Goal: Task Accomplishment & Management: Manage account settings

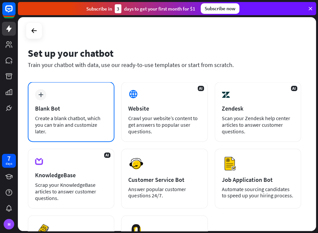
click at [91, 106] on div "Blank Bot" at bounding box center [71, 109] width 72 height 8
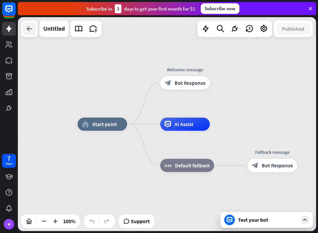
click at [27, 29] on icon at bounding box center [29, 29] width 8 height 8
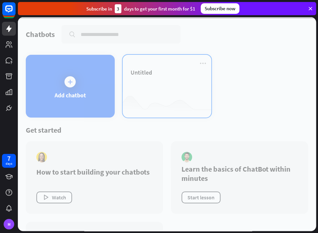
scroll to position [64, 0]
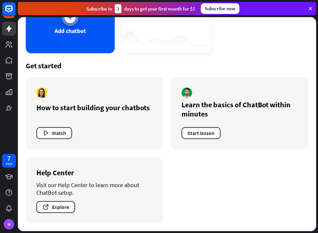
click at [85, 38] on div "Add chatbot" at bounding box center [70, 21] width 89 height 63
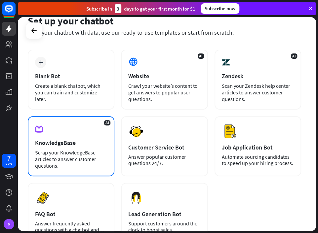
scroll to position [21, 0]
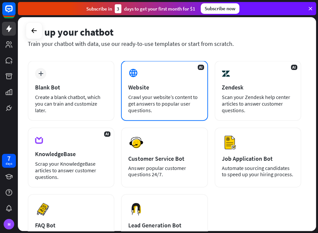
click at [157, 94] on div "Crawl your website’s content to get answers to popular user questions." at bounding box center [164, 104] width 72 height 20
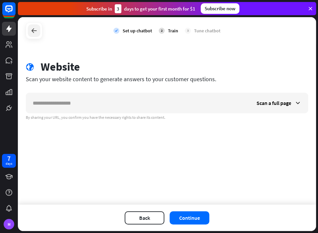
click at [32, 32] on icon at bounding box center [34, 31] width 8 height 8
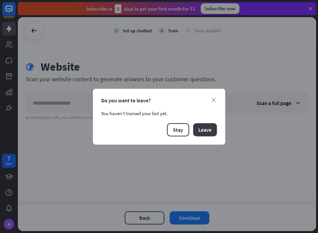
click at [205, 128] on button "Leave" at bounding box center [205, 129] width 24 height 13
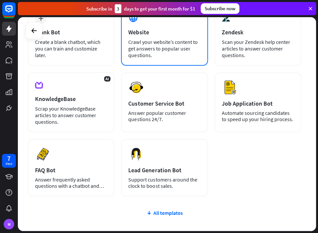
scroll to position [99, 0]
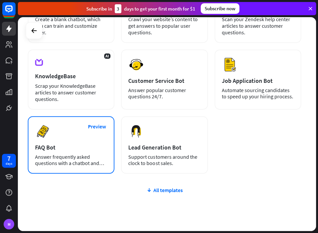
click at [94, 150] on div "FAQ Bot" at bounding box center [71, 148] width 72 height 8
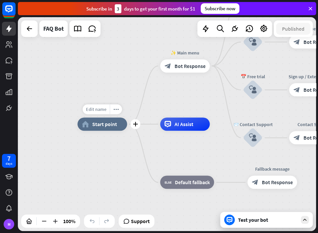
click at [98, 107] on span "Edit name" at bounding box center [96, 109] width 20 height 6
click at [29, 29] on icon at bounding box center [29, 29] width 8 height 8
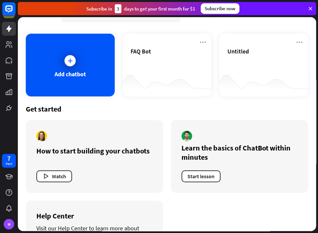
scroll to position [33, 0]
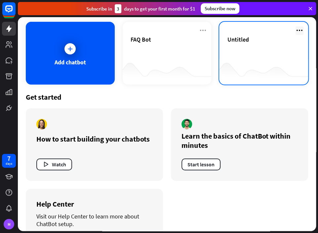
click at [297, 29] on icon at bounding box center [299, 30] width 8 height 8
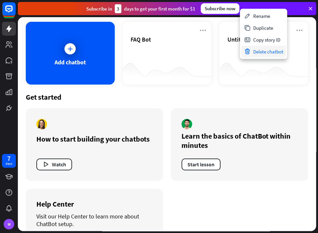
click at [261, 52] on div "Delete chatbot" at bounding box center [263, 52] width 45 height 12
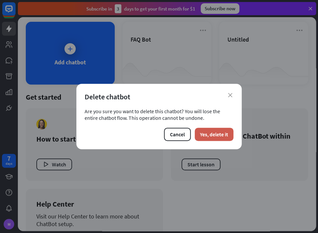
click at [211, 137] on button "Yes, delete it" at bounding box center [214, 134] width 39 height 13
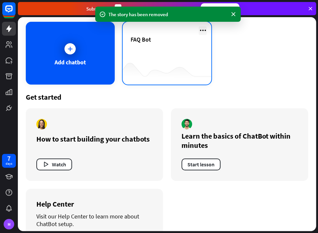
click at [203, 30] on icon at bounding box center [203, 30] width 8 height 8
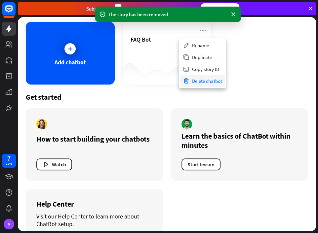
click at [214, 80] on div "Delete chatbot" at bounding box center [202, 81] width 45 height 12
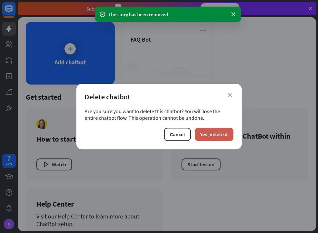
click at [210, 130] on button "Yes, delete it" at bounding box center [214, 134] width 39 height 13
